Goal: Check status: Check status

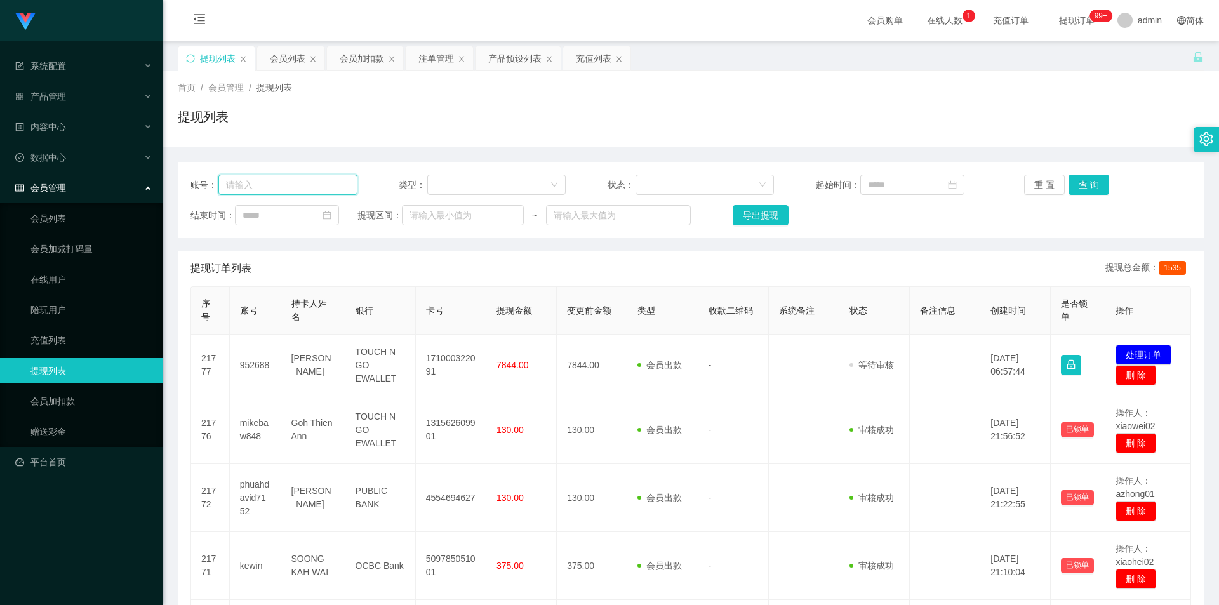
click at [313, 187] on input "text" at bounding box center [287, 185] width 139 height 20
paste input "89109689"
type input "89109689"
click at [1090, 184] on button "查 询" at bounding box center [1089, 185] width 41 height 20
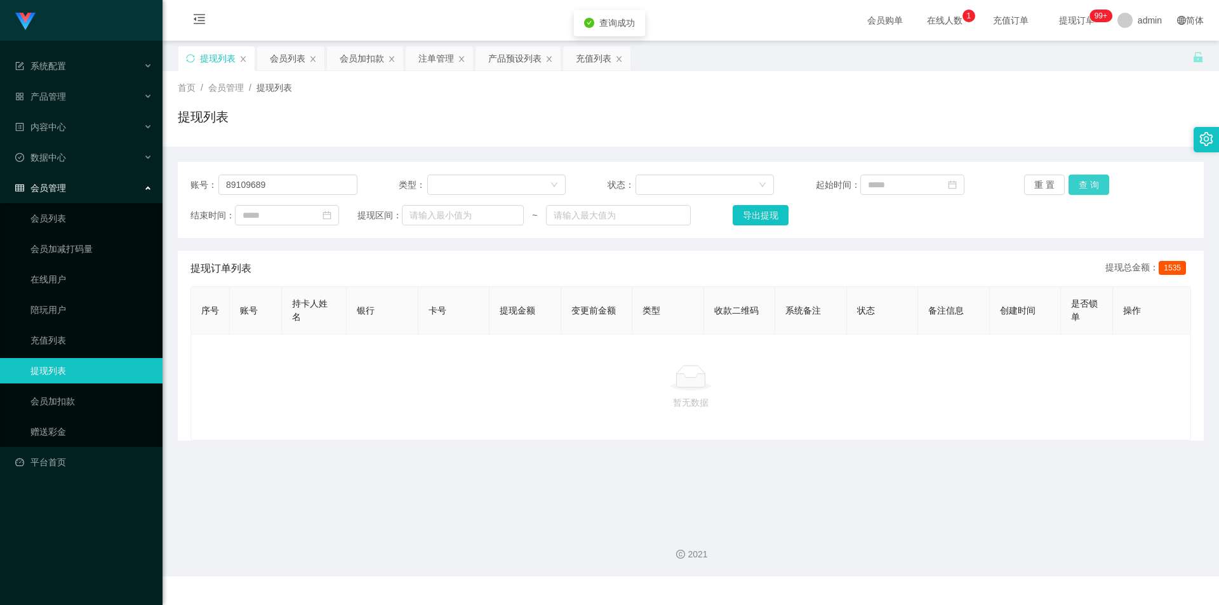
click at [1090, 184] on button "查 询" at bounding box center [1089, 185] width 41 height 20
click at [1107, 121] on div "提现列表" at bounding box center [691, 121] width 1026 height 29
click at [359, 60] on div "会员加扣款" at bounding box center [362, 58] width 44 height 24
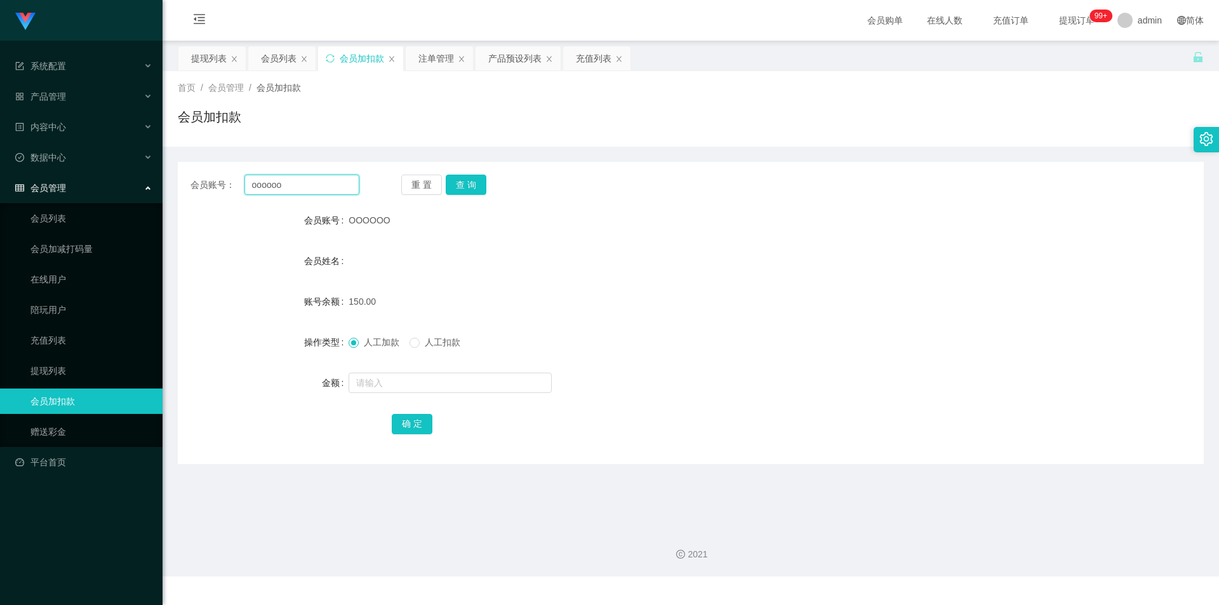
drag, startPoint x: 298, startPoint y: 185, endPoint x: 0, endPoint y: 173, distance: 298.7
click at [0, 173] on section "系统配置 产品管理 产品列表 产品预设列表 开奖记录 注单管理 即时注单 内容中心 站内信 公告列表 活动列表 数据中心 员工统计 团队统计 会员管理 会员列…" at bounding box center [609, 288] width 1219 height 577
paste input "92769468"
type input "92769468"
click at [467, 184] on button "查 询" at bounding box center [466, 185] width 41 height 20
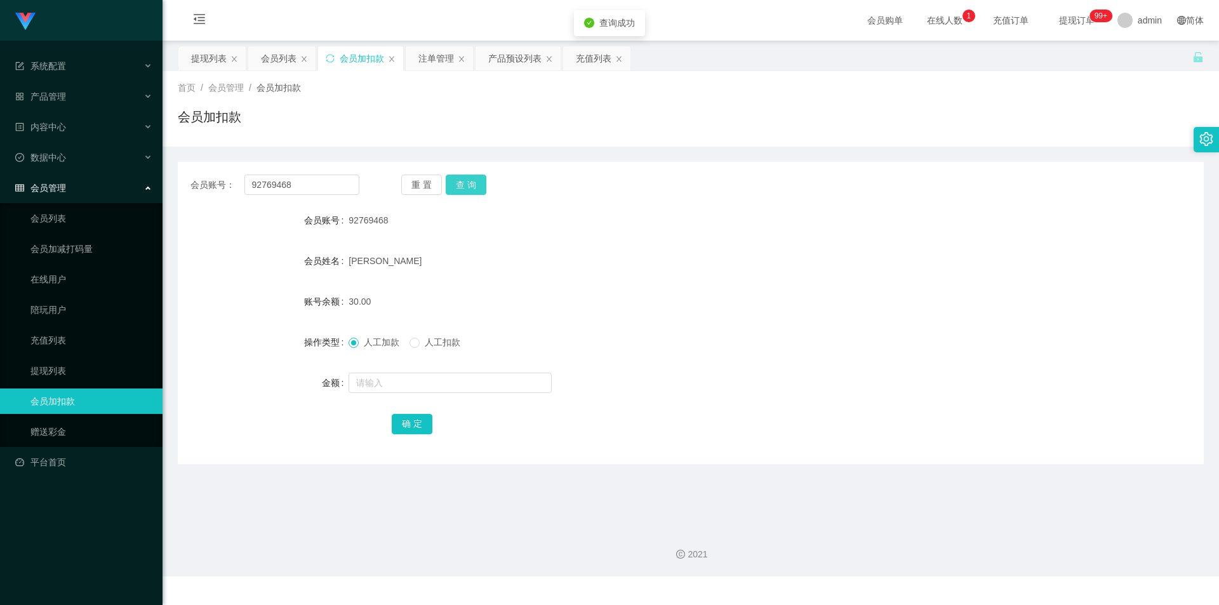
click at [467, 184] on button "查 询" at bounding box center [466, 185] width 41 height 20
click at [566, 119] on div "会员加扣款" at bounding box center [691, 121] width 1026 height 29
click at [582, 63] on div "充值列表" at bounding box center [594, 58] width 36 height 24
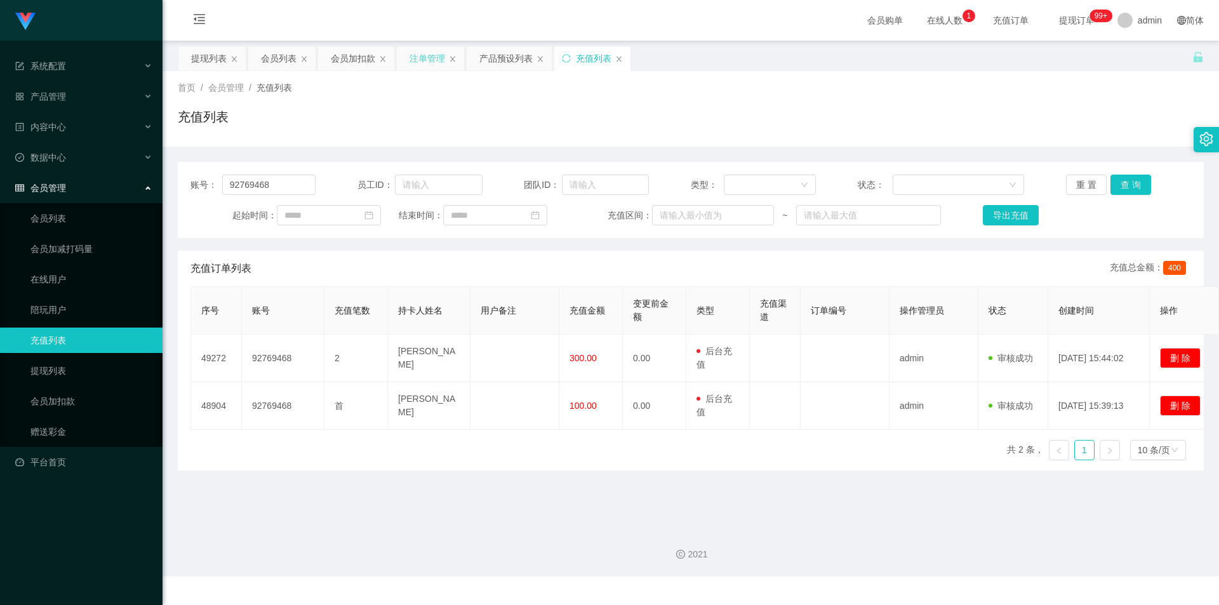
click at [413, 57] on div "注单管理" at bounding box center [428, 58] width 36 height 24
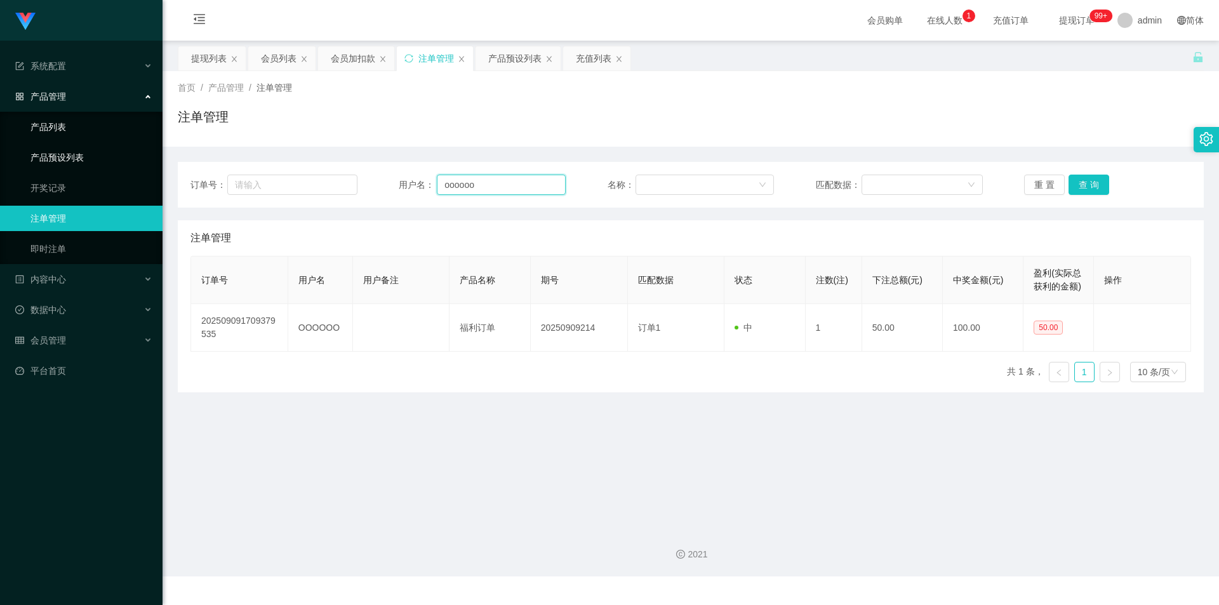
drag, startPoint x: 492, startPoint y: 186, endPoint x: 0, endPoint y: 128, distance: 495.5
click at [0, 128] on section "系统配置 产品管理 产品列表 产品预设列表 开奖记录 注单管理 即时注单 内容中心 站内信 公告列表 活动列表 数据中心 员工统计 团队统计 会员管理 会员列…" at bounding box center [609, 288] width 1219 height 577
paste input "92769468"
type input "92769468"
click at [1086, 184] on button "查 询" at bounding box center [1089, 185] width 41 height 20
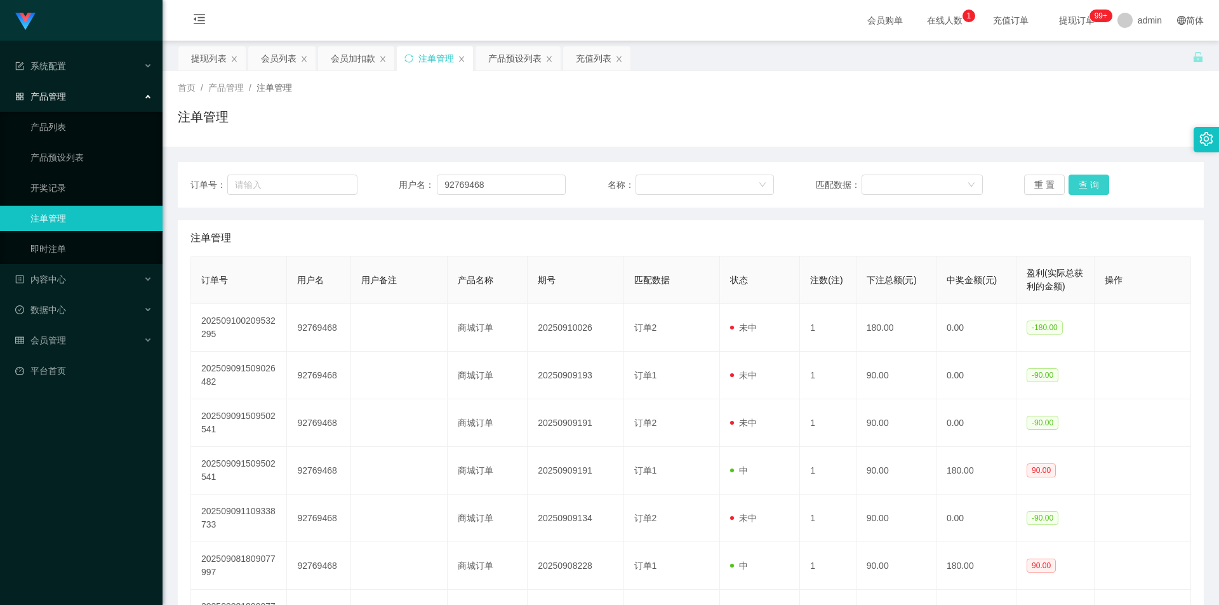
click at [1086, 184] on button "查 询" at bounding box center [1089, 185] width 41 height 20
click at [1012, 129] on div "注单管理" at bounding box center [691, 121] width 1026 height 29
